Goal: Navigation & Orientation: Find specific page/section

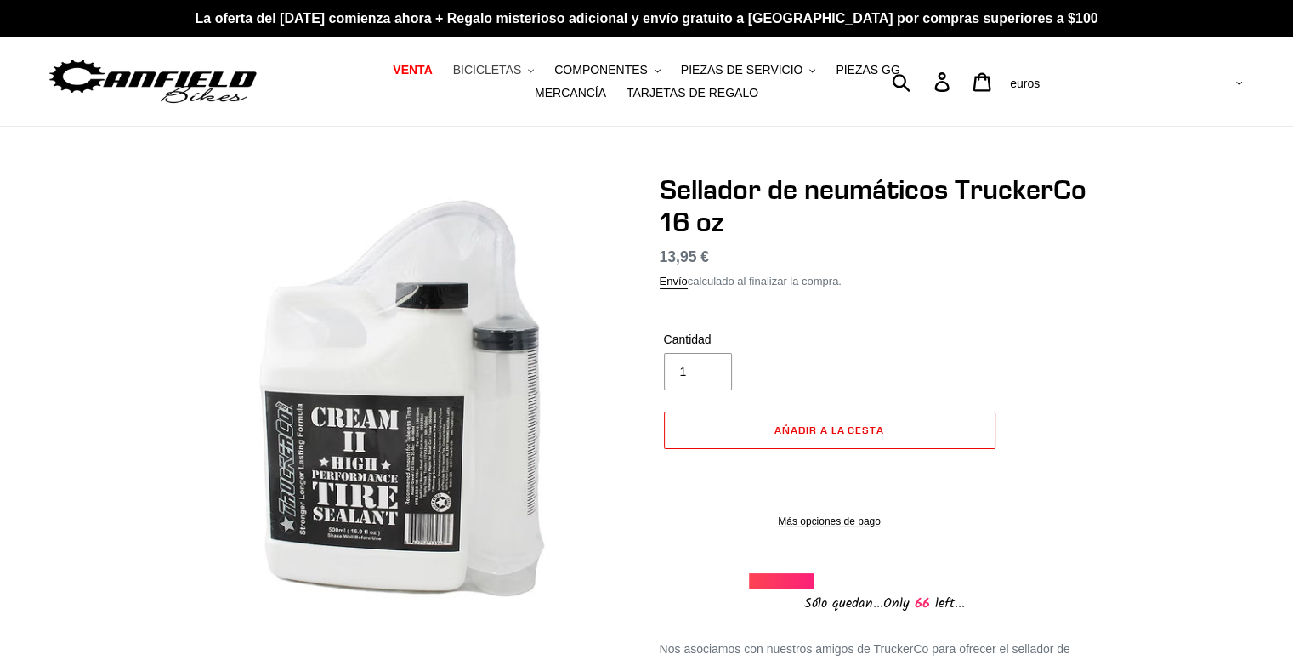
click at [469, 71] on font "BICICLETAS" at bounding box center [487, 70] width 69 height 14
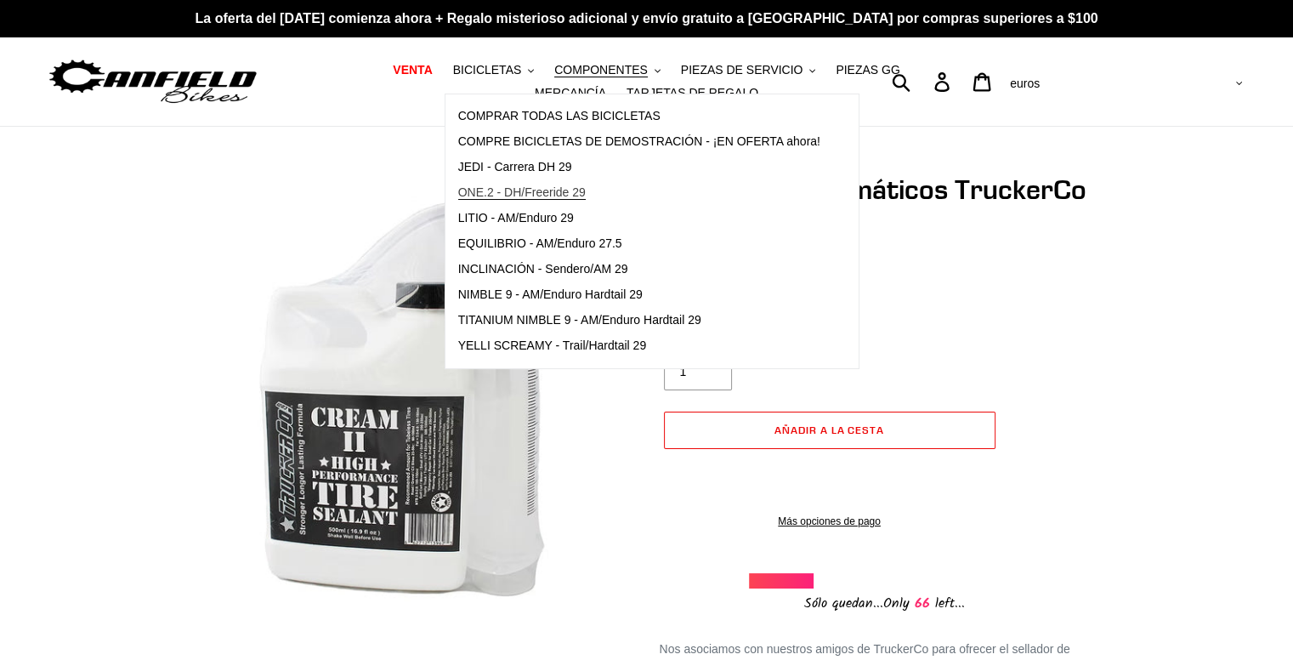
click at [521, 188] on font "ONE.2 - DH/Freeride 29" at bounding box center [521, 192] width 127 height 14
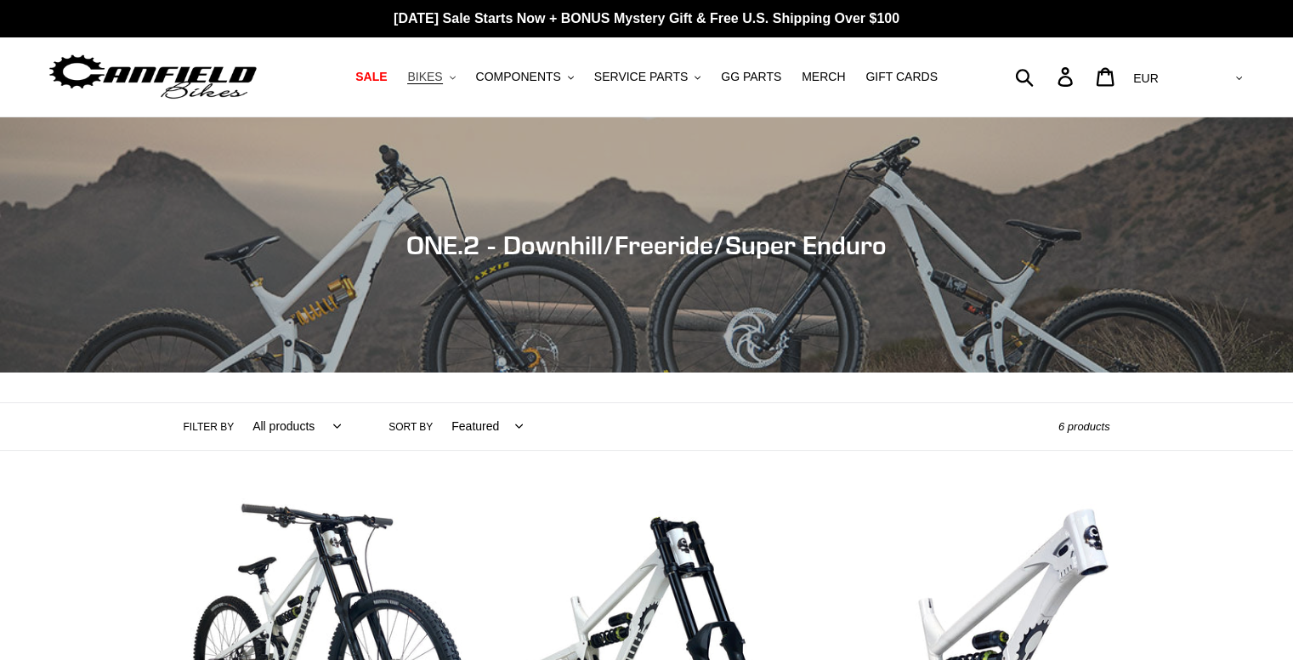
click at [442, 82] on span "BIKES" at bounding box center [424, 77] width 35 height 14
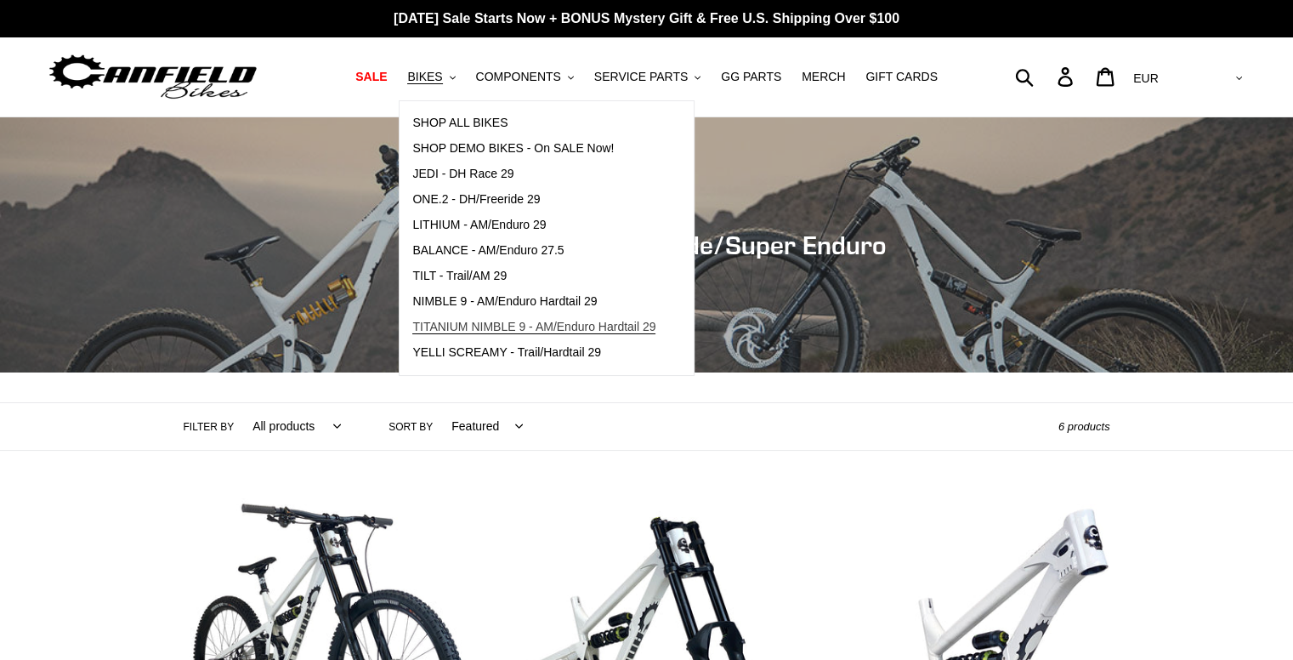
click at [476, 320] on span "TITANIUM NIMBLE 9 - AM/Enduro Hardtail 29" at bounding box center [533, 327] width 243 height 14
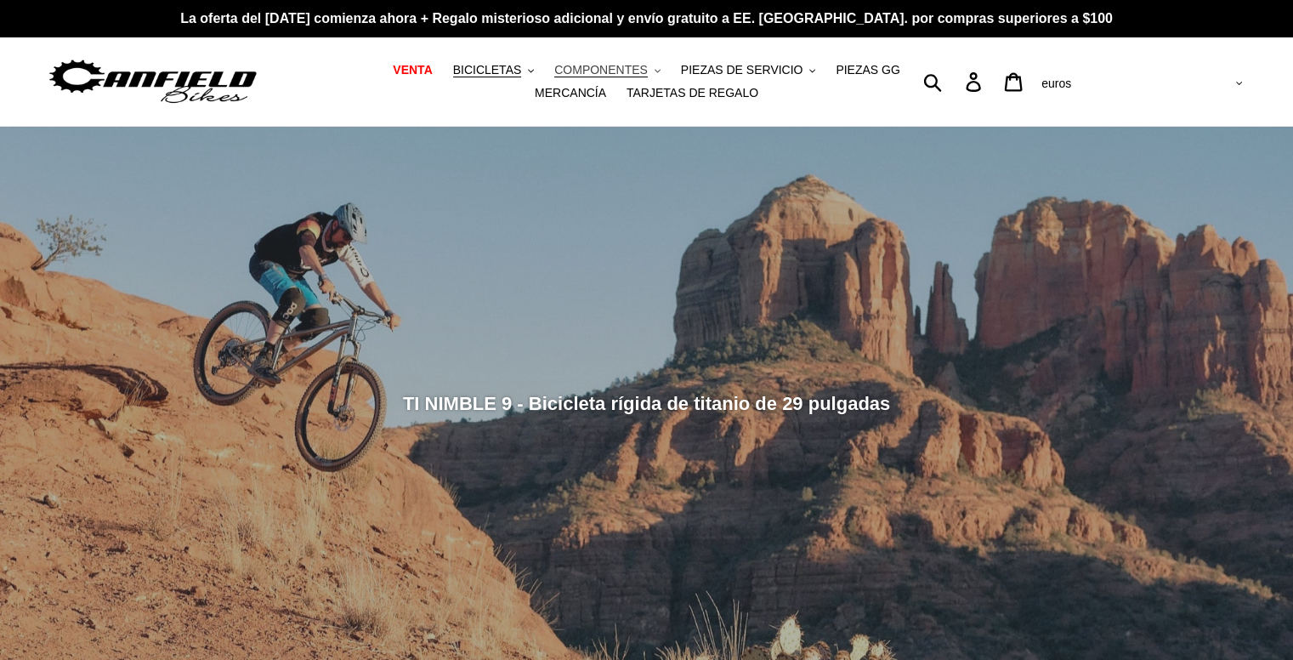
click at [571, 76] on font "COMPONENTES" at bounding box center [600, 70] width 93 height 14
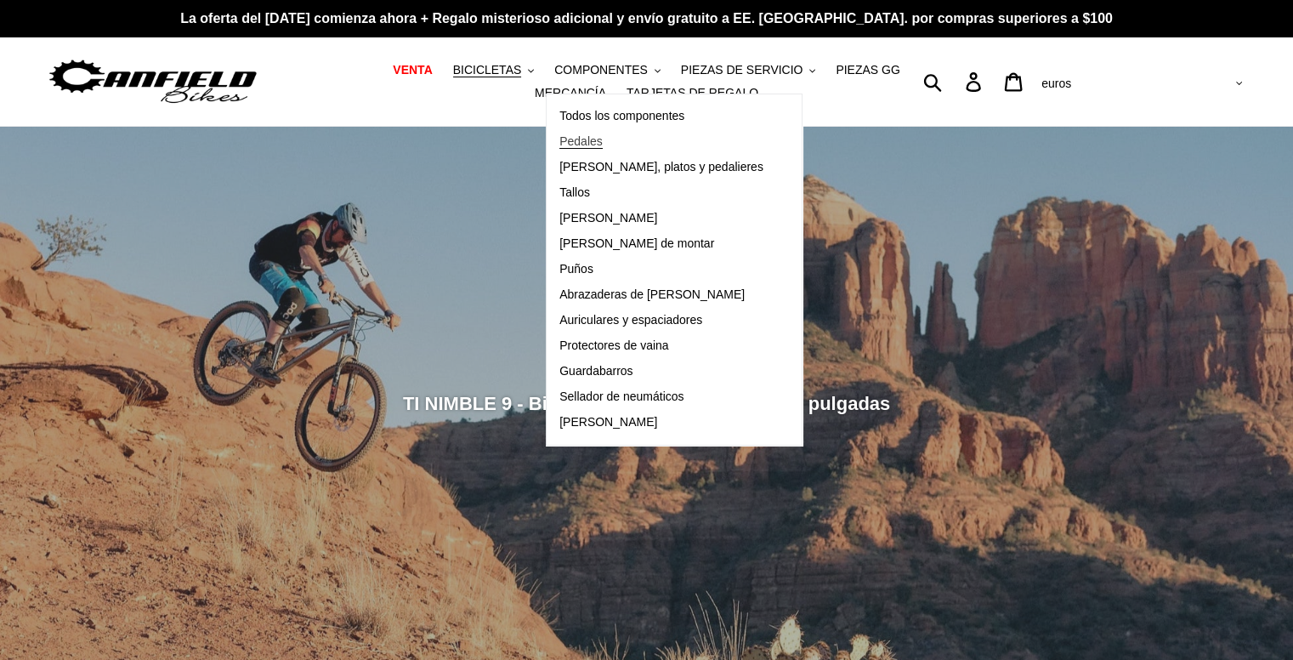
click at [559, 136] on font "Pedales" at bounding box center [580, 141] width 43 height 14
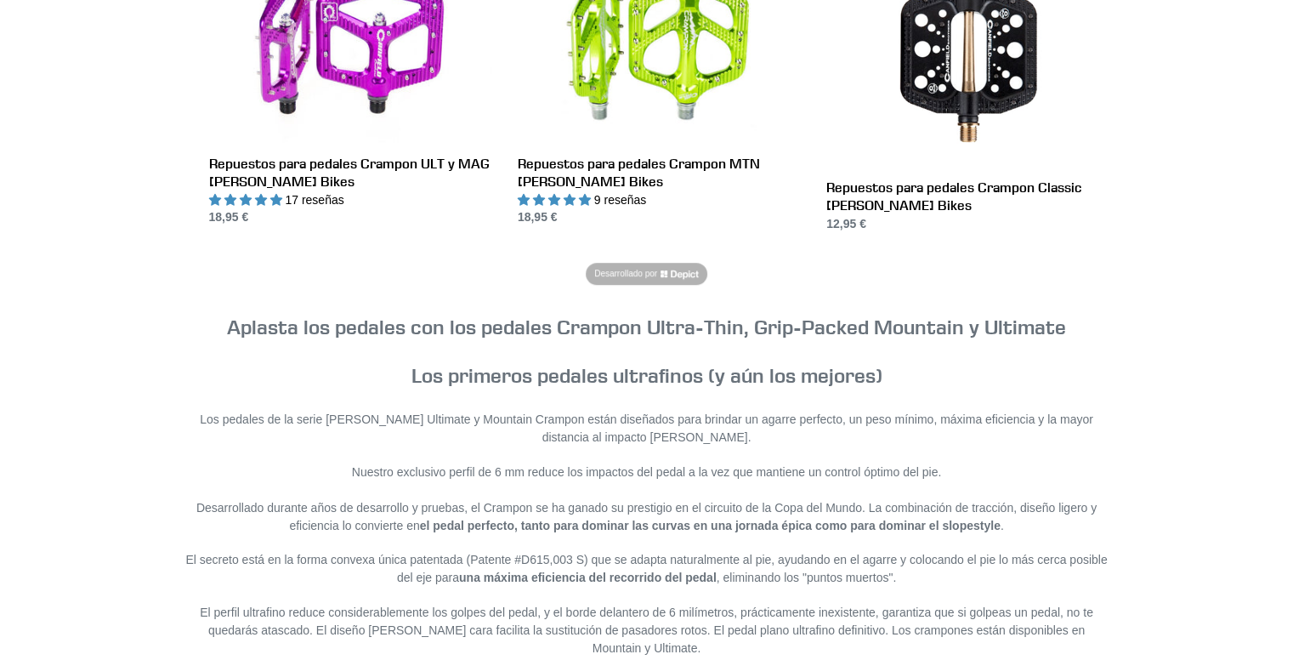
scroll to position [680, 0]
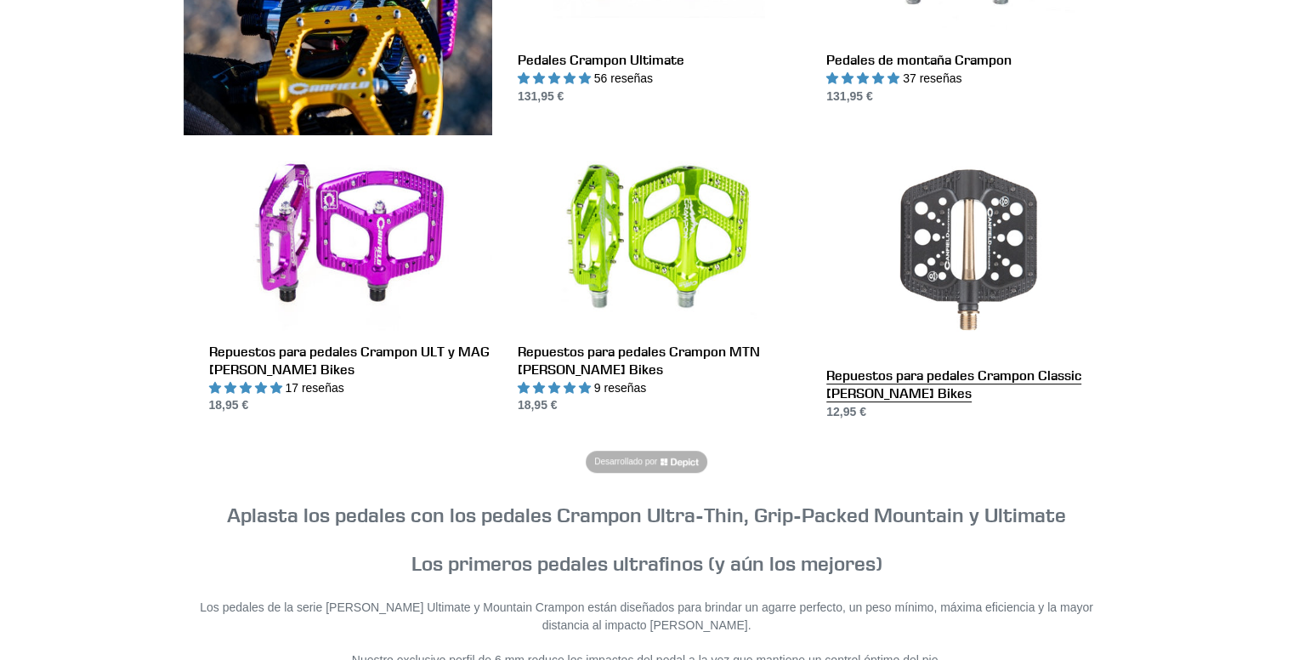
click at [916, 391] on link "Repuestos para pedales Crampon Classic de Canfield Bikes" at bounding box center [967, 281] width 283 height 279
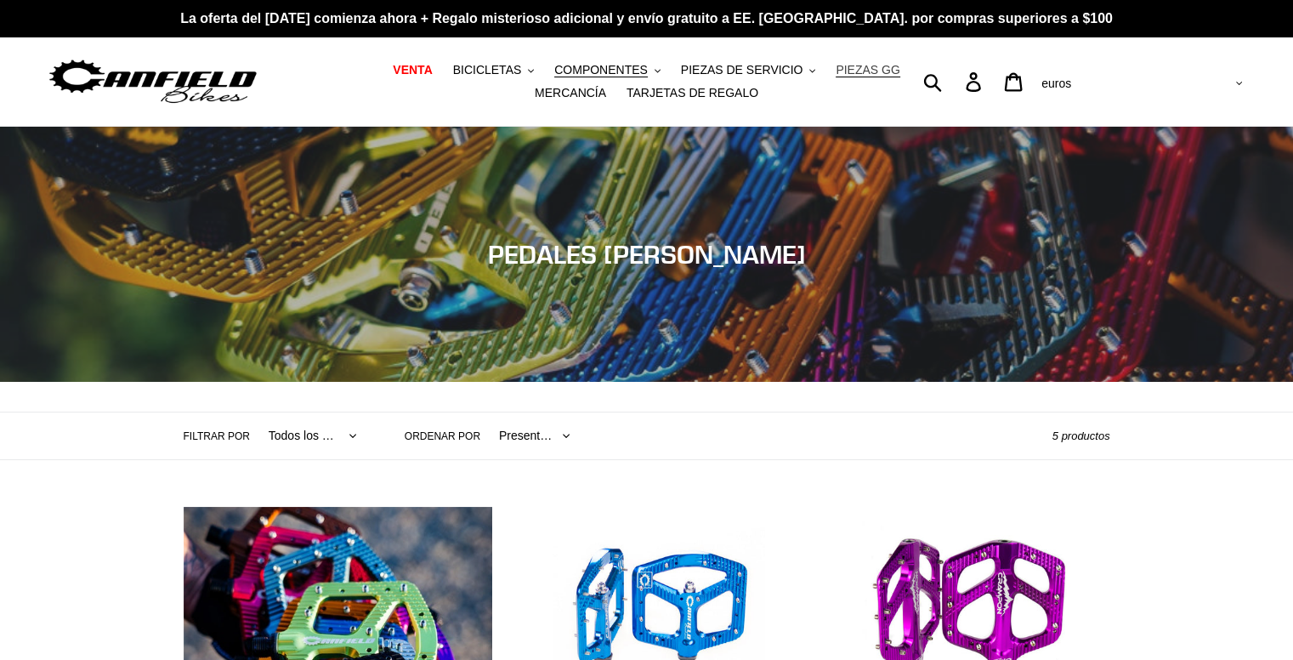
click at [827, 81] on link "PIEZAS GG" at bounding box center [867, 70] width 81 height 23
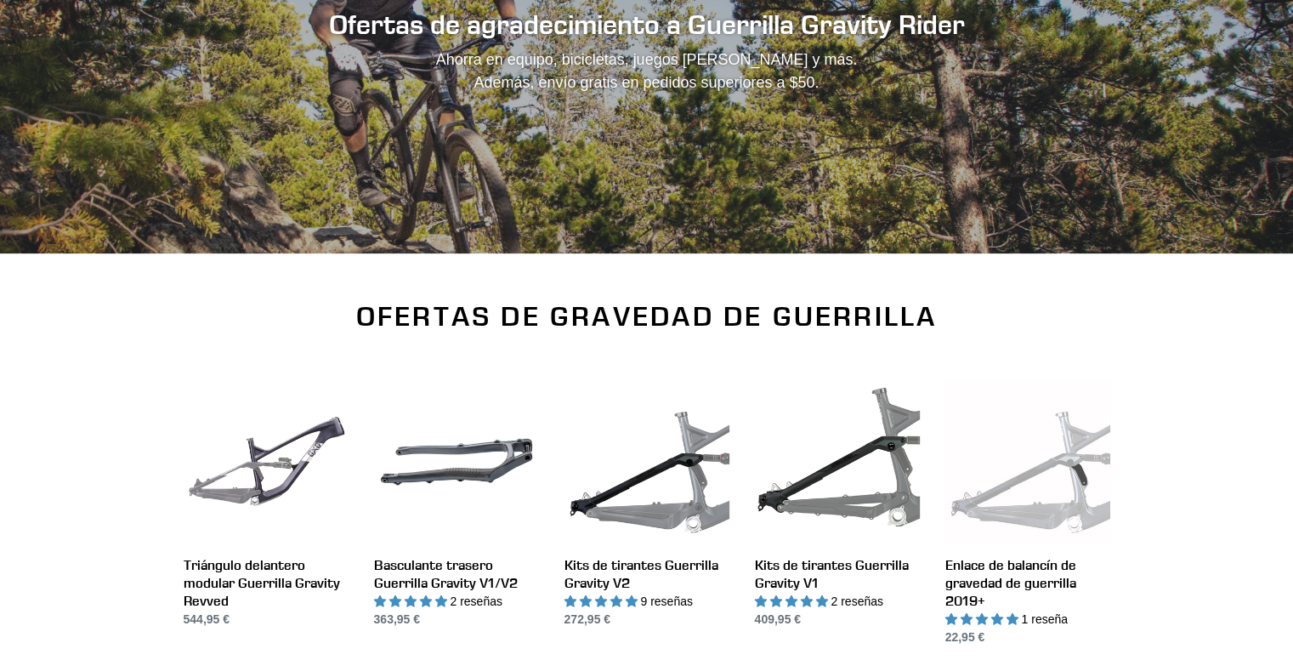
scroll to position [510, 0]
